Goal: Transaction & Acquisition: Purchase product/service

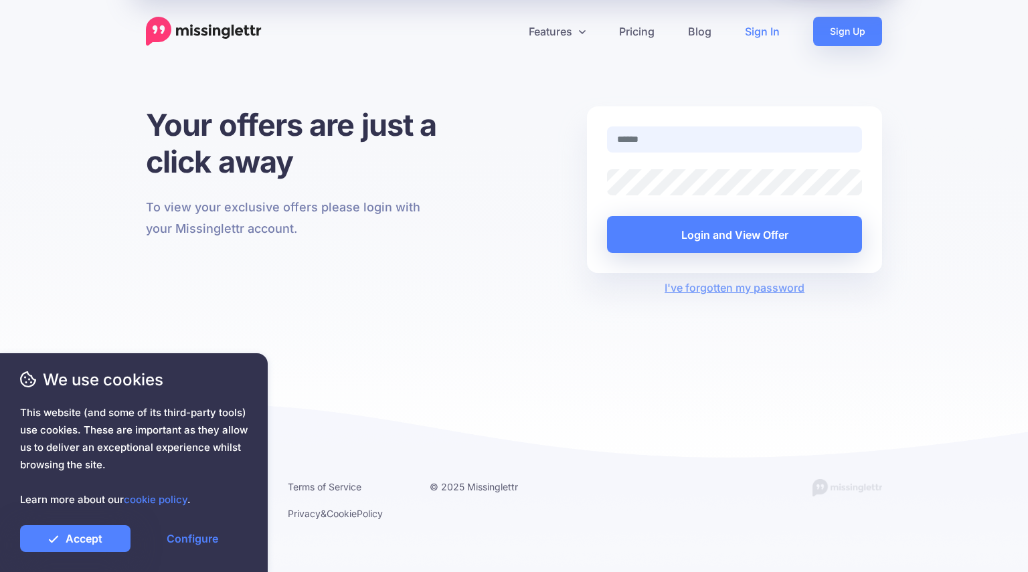
click at [707, 143] on input "text" at bounding box center [734, 140] width 255 height 26
type input "**********"
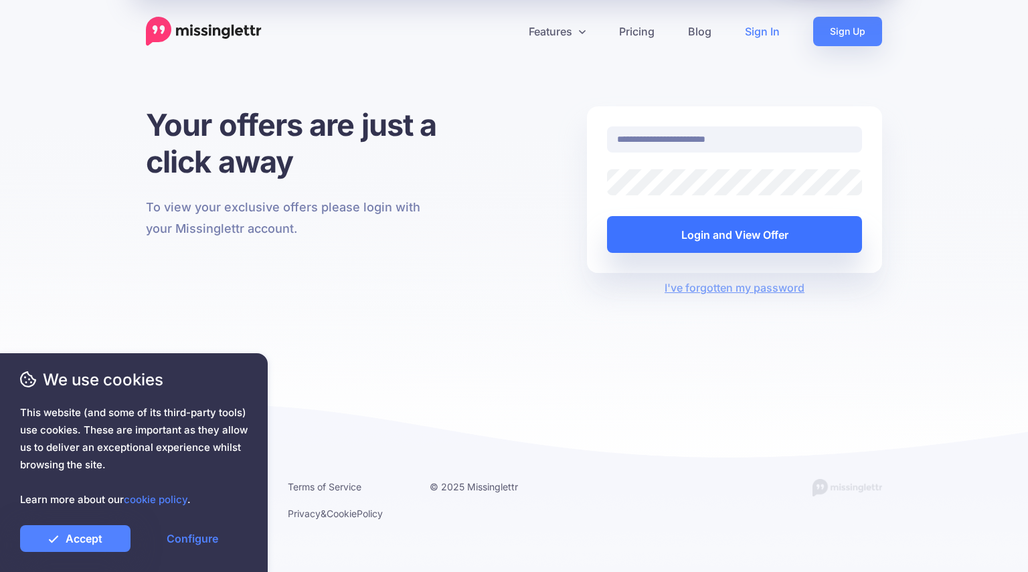
click at [703, 250] on button "Login and View Offer" at bounding box center [734, 234] width 255 height 37
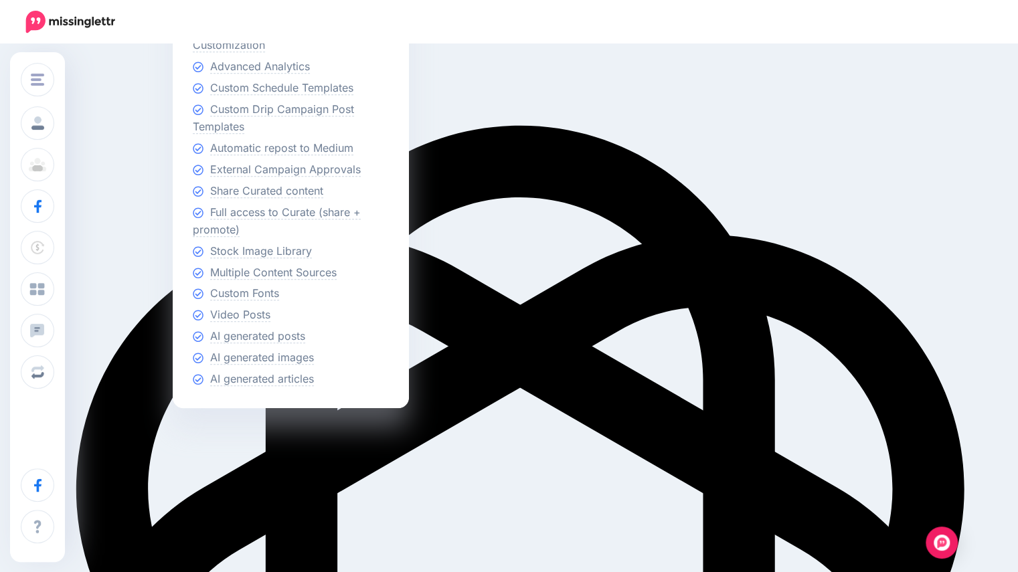
scroll to position [515, 0]
